Goal: Task Accomplishment & Management: Use online tool/utility

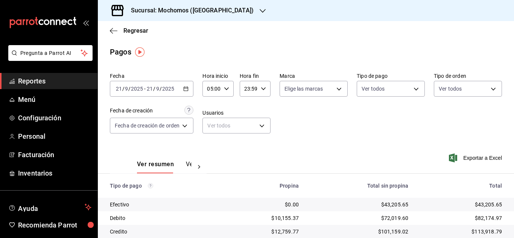
click at [33, 86] on span "Reportes" at bounding box center [54, 81] width 73 height 10
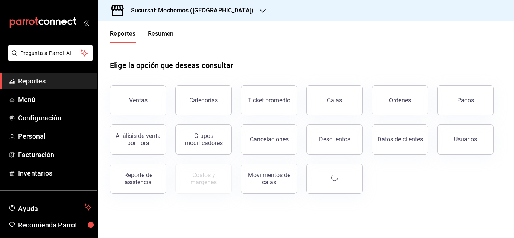
drag, startPoint x: 145, startPoint y: 100, endPoint x: 140, endPoint y: 102, distance: 5.9
click at [145, 100] on div "Ventas" at bounding box center [138, 100] width 18 height 7
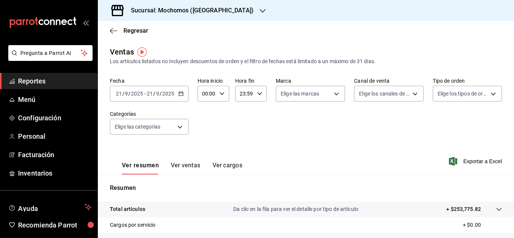
click at [181, 97] on div "[DATE] [DATE] - [DATE] [DATE]" at bounding box center [149, 94] width 79 height 16
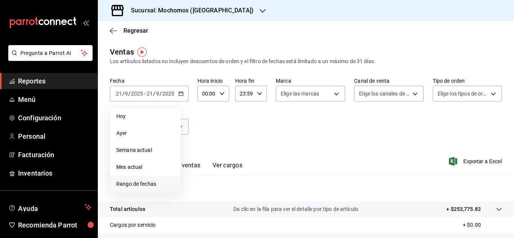
click at [147, 190] on li "Rango de fechas" at bounding box center [145, 184] width 70 height 17
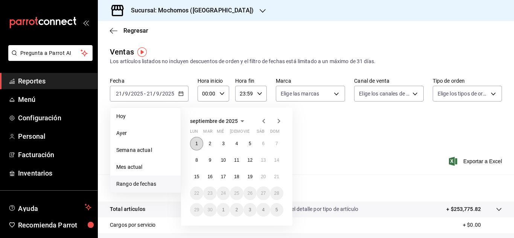
click at [198, 144] on button "1" at bounding box center [196, 144] width 13 height 14
click at [200, 145] on button "1" at bounding box center [196, 144] width 13 height 14
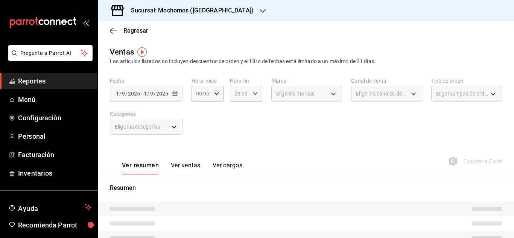
drag, startPoint x: 169, startPoint y: 82, endPoint x: 169, endPoint y: 91, distance: 8.3
click at [169, 83] on label "Fecha" at bounding box center [146, 80] width 73 height 5
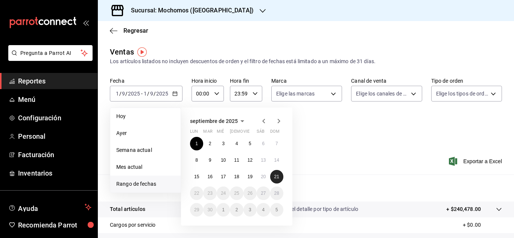
click at [272, 177] on button "21" at bounding box center [276, 177] width 13 height 14
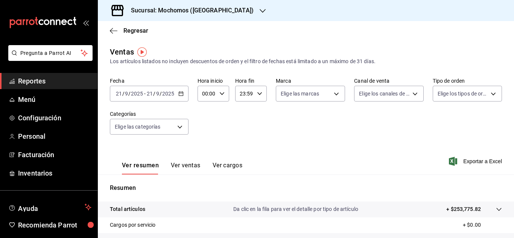
click at [221, 93] on icon "button" at bounding box center [221, 93] width 5 height 5
click at [205, 144] on button "04" at bounding box center [205, 147] width 12 height 15
type input "04:00"
click at [258, 113] on div at bounding box center [257, 119] width 514 height 238
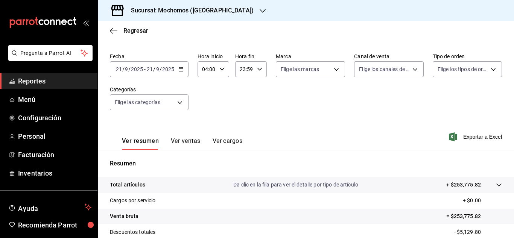
scroll to position [75, 0]
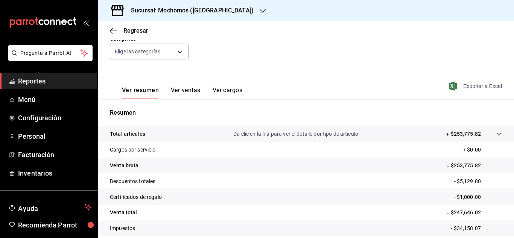
click at [480, 88] on span "Exportar a Excel" at bounding box center [476, 86] width 52 height 9
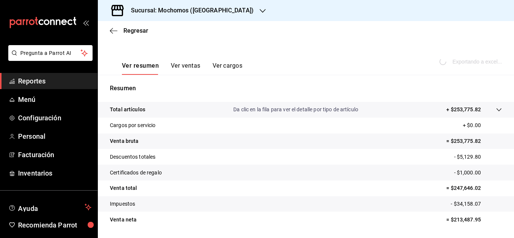
scroll to position [113, 0]
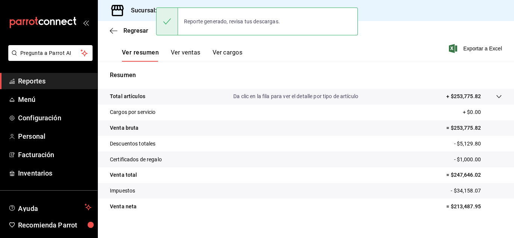
click at [35, 78] on span "Reportes" at bounding box center [54, 81] width 73 height 10
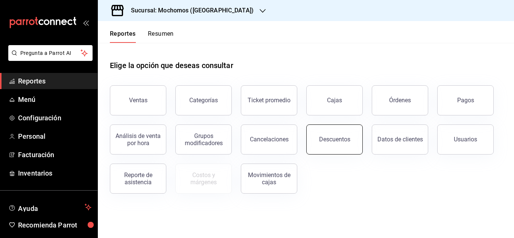
click at [342, 143] on button "Descuentos" at bounding box center [334, 140] width 56 height 30
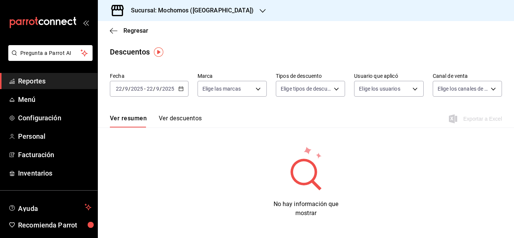
click at [178, 86] on icon "button" at bounding box center [180, 88] width 5 height 5
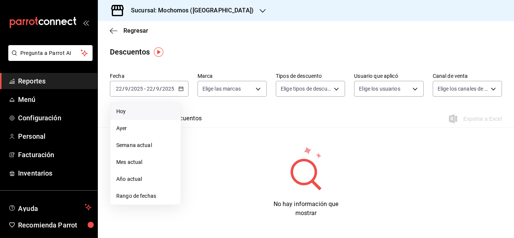
click at [149, 118] on li "Hoy" at bounding box center [145, 111] width 70 height 17
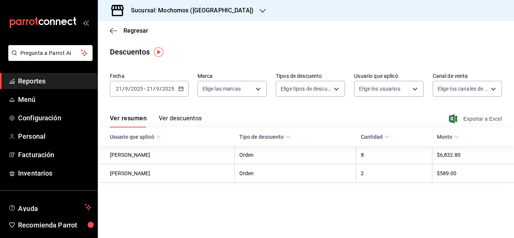
click at [496, 121] on span "Exportar a Excel" at bounding box center [476, 118] width 52 height 9
